Goal: Task Accomplishment & Management: Manage account settings

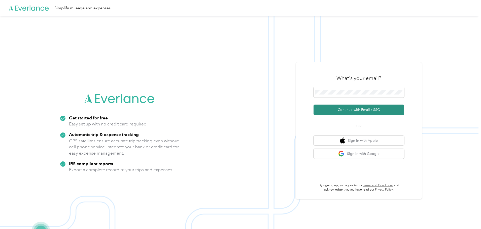
click at [353, 108] on button "Continue with Email / SSO" at bounding box center [358, 110] width 91 height 11
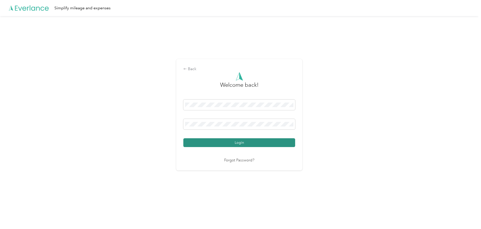
click at [241, 141] on button "Login" at bounding box center [239, 142] width 112 height 9
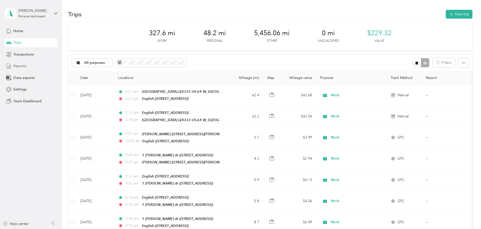
click at [22, 65] on span "Reports" at bounding box center [19, 65] width 13 height 5
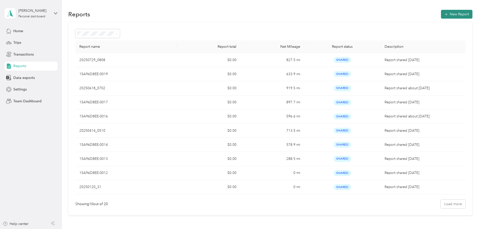
click at [445, 14] on icon "button" at bounding box center [446, 14] width 3 height 3
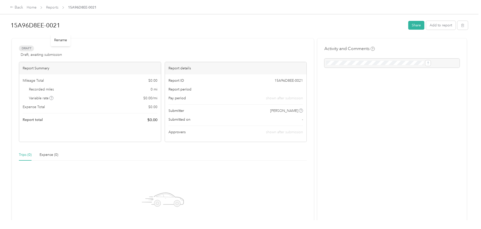
click at [94, 26] on h1 "15A96D8EE-0021" at bounding box center [208, 25] width 394 height 12
click at [426, 29] on button "Add to report" at bounding box center [440, 26] width 29 height 9
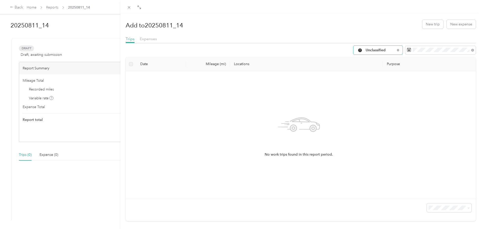
click at [394, 52] on div "Unclassified" at bounding box center [377, 50] width 49 height 9
click at [366, 76] on span "Work" at bounding box center [378, 77] width 33 height 5
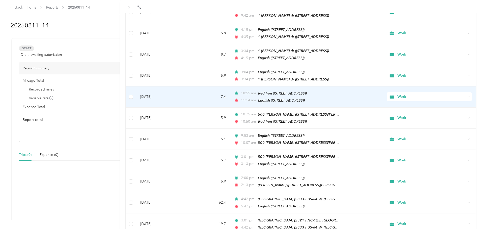
scroll to position [233, 0]
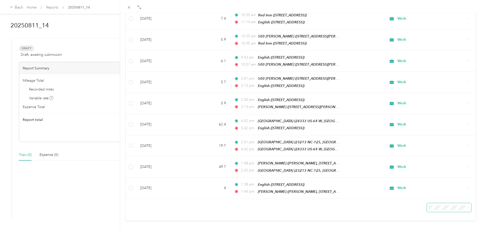
click at [444, 203] on span at bounding box center [449, 207] width 45 height 9
click at [434, 190] on span "100 per load" at bounding box center [437, 190] width 21 height 4
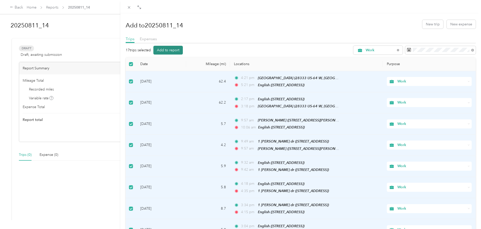
click at [172, 51] on button "Add to report" at bounding box center [167, 50] width 29 height 9
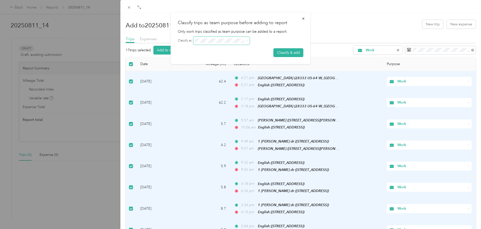
click at [249, 39] on span at bounding box center [221, 41] width 56 height 8
click at [247, 40] on span at bounding box center [247, 41] width 2 height 4
click at [246, 41] on icon at bounding box center [247, 41] width 2 height 2
click at [286, 53] on button "Classify & add" at bounding box center [288, 52] width 30 height 9
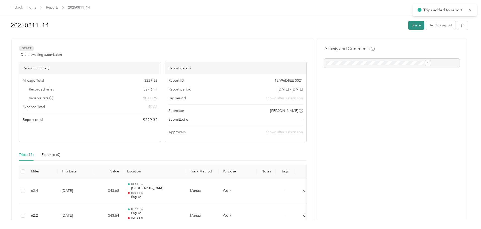
click at [408, 26] on button "Share" at bounding box center [416, 25] width 16 height 9
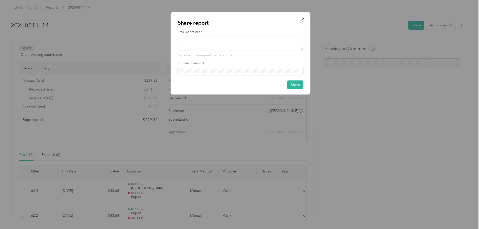
click at [242, 45] on textarea at bounding box center [241, 43] width 126 height 15
type textarea "[EMAIL_ADDRESS][DOMAIN_NAME]"
click at [293, 84] on button "Share" at bounding box center [295, 85] width 16 height 9
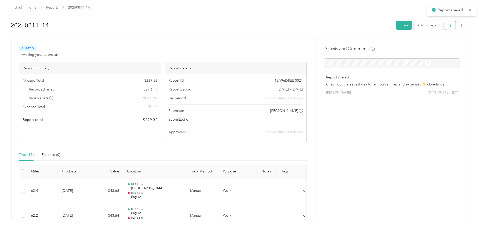
click at [445, 28] on button "button" at bounding box center [450, 25] width 11 height 9
click at [400, 42] on span "Download" at bounding box center [394, 43] width 17 height 5
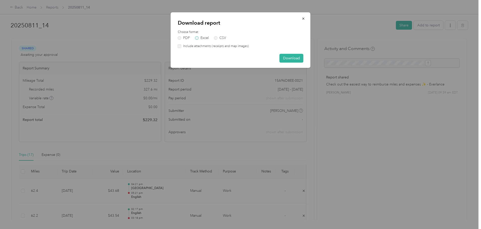
click at [201, 38] on label "Excel" at bounding box center [202, 38] width 14 height 4
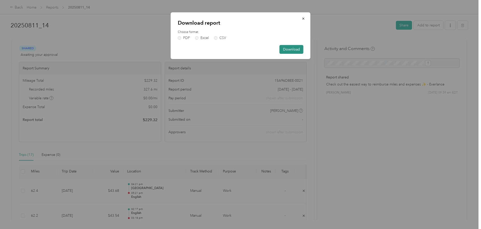
click at [285, 48] on button "Download" at bounding box center [291, 49] width 24 height 9
